Goal: Information Seeking & Learning: Learn about a topic

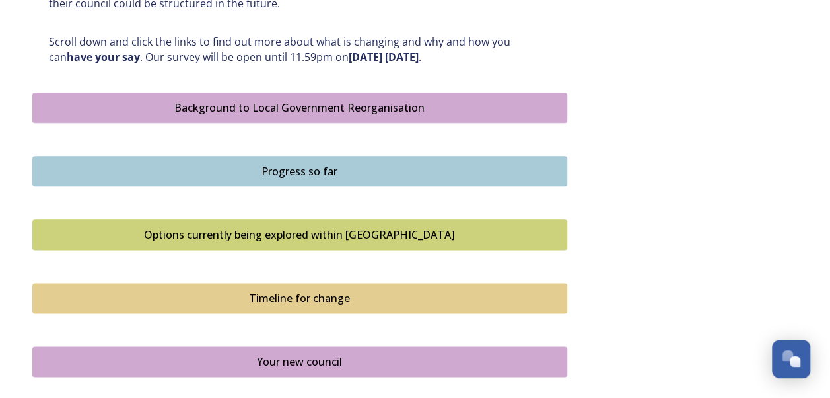
scroll to position [726, 0]
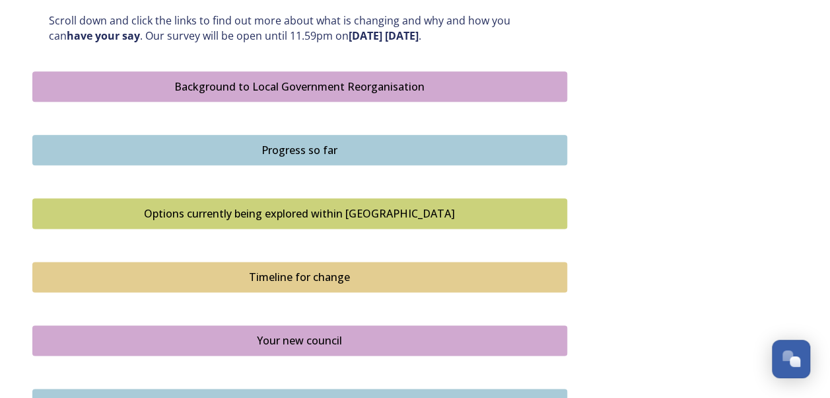
click at [287, 217] on div "Options currently being explored within [GEOGRAPHIC_DATA]" at bounding box center [300, 213] width 520 height 16
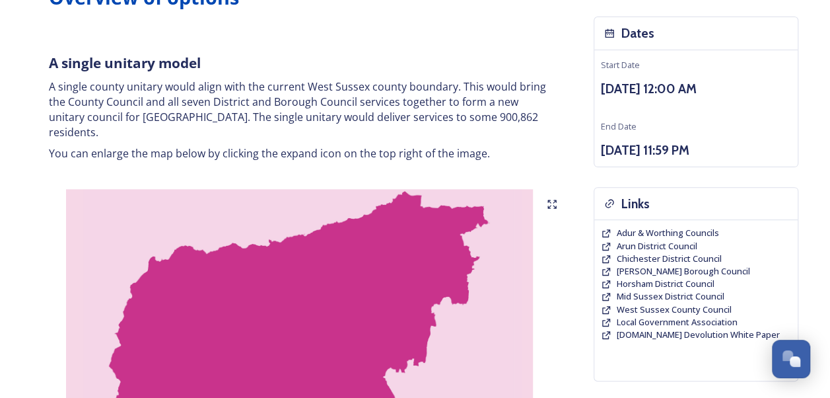
scroll to position [198, 0]
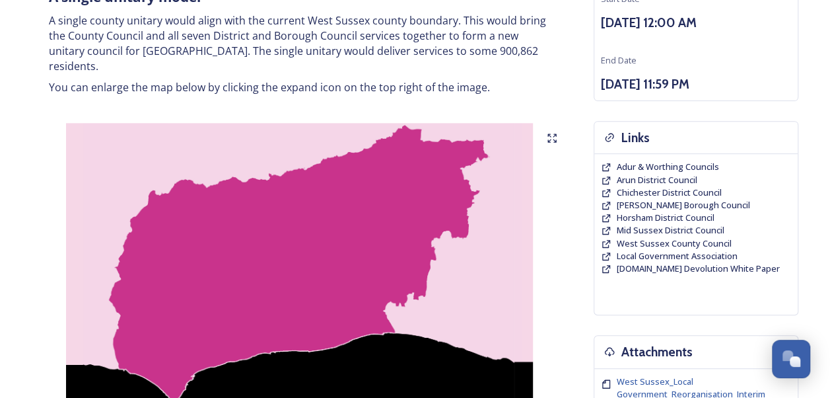
click at [207, 334] on img at bounding box center [299, 288] width 535 height 330
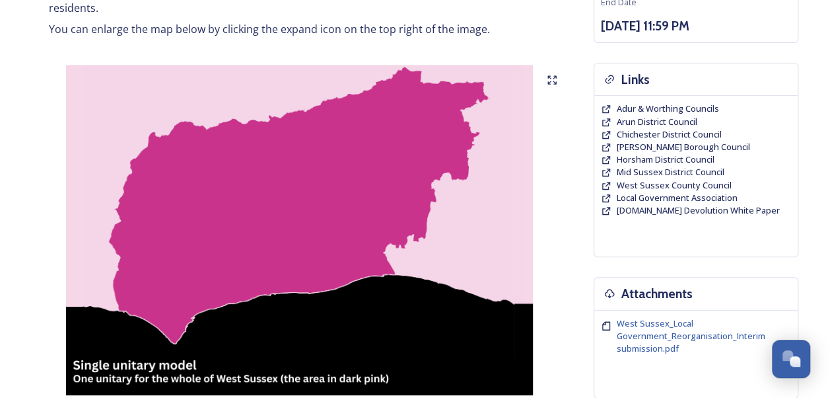
scroll to position [330, 0]
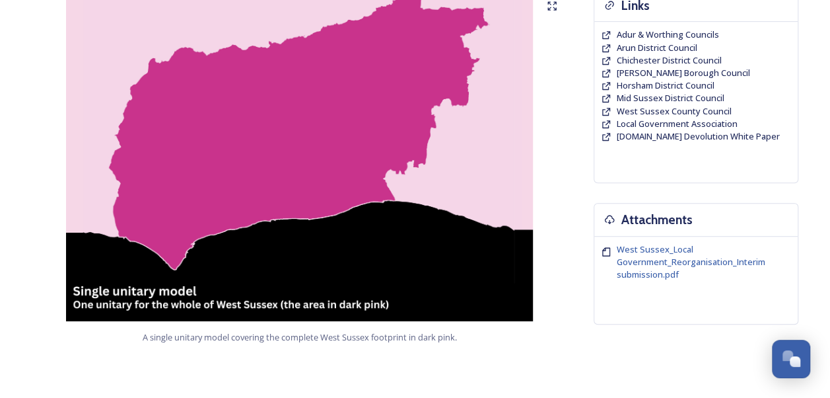
click at [313, 174] on img at bounding box center [299, 156] width 535 height 330
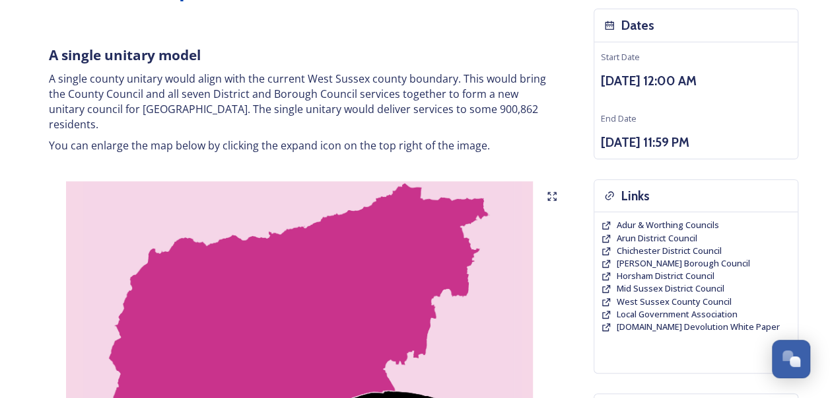
scroll to position [0, 0]
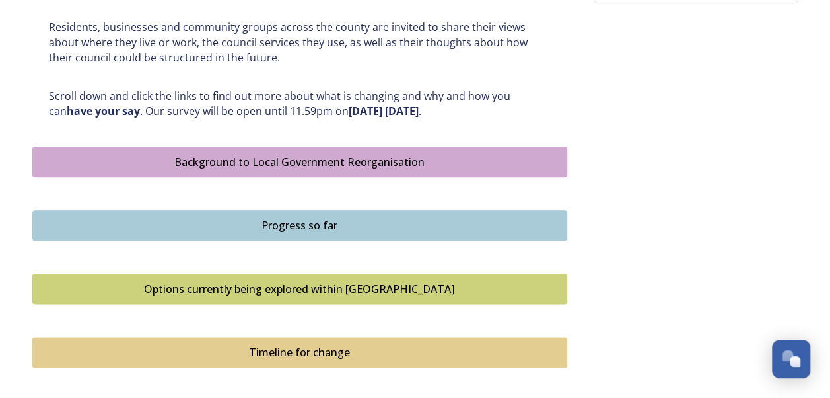
scroll to position [726, 0]
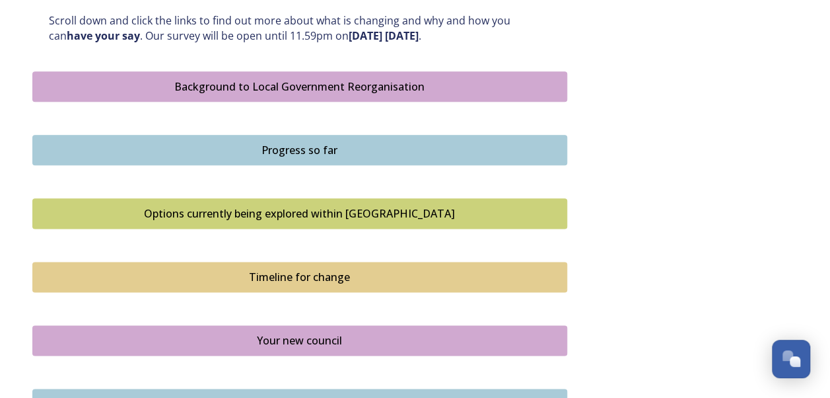
click at [308, 274] on div "Timeline for change" at bounding box center [300, 277] width 520 height 16
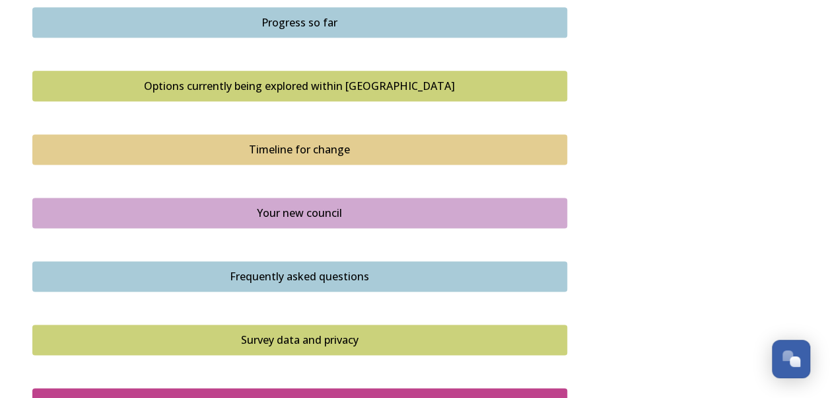
scroll to position [859, 0]
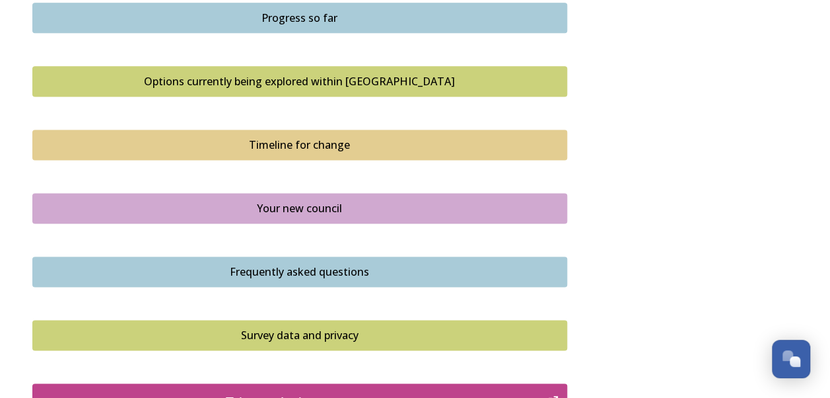
click at [271, 276] on div "Frequently asked questions" at bounding box center [300, 272] width 520 height 16
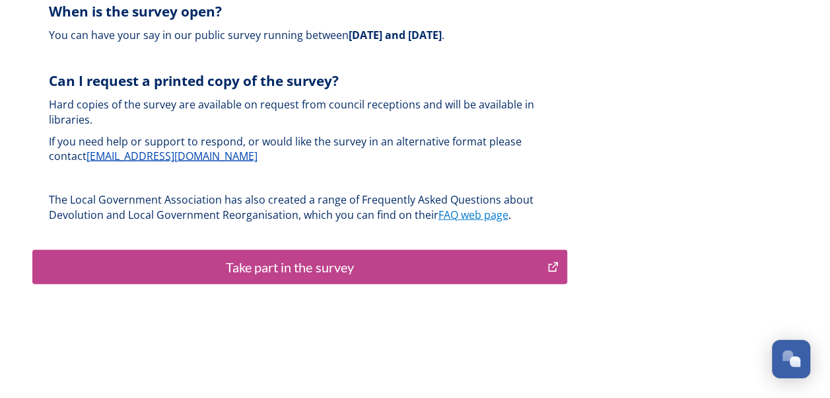
scroll to position [4082, 0]
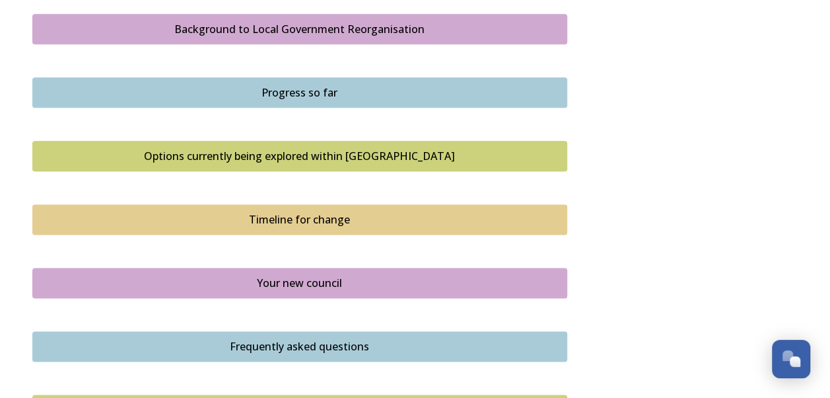
scroll to position [756, 0]
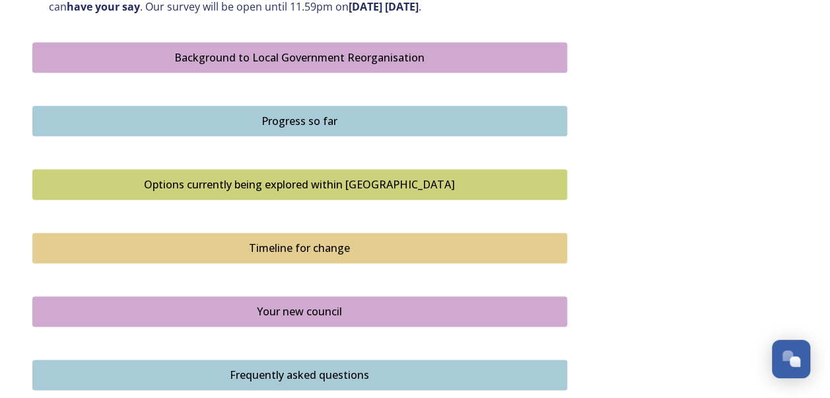
click at [238, 308] on div "Your new council" at bounding box center [300, 311] width 520 height 16
